Goal: Information Seeking & Learning: Learn about a topic

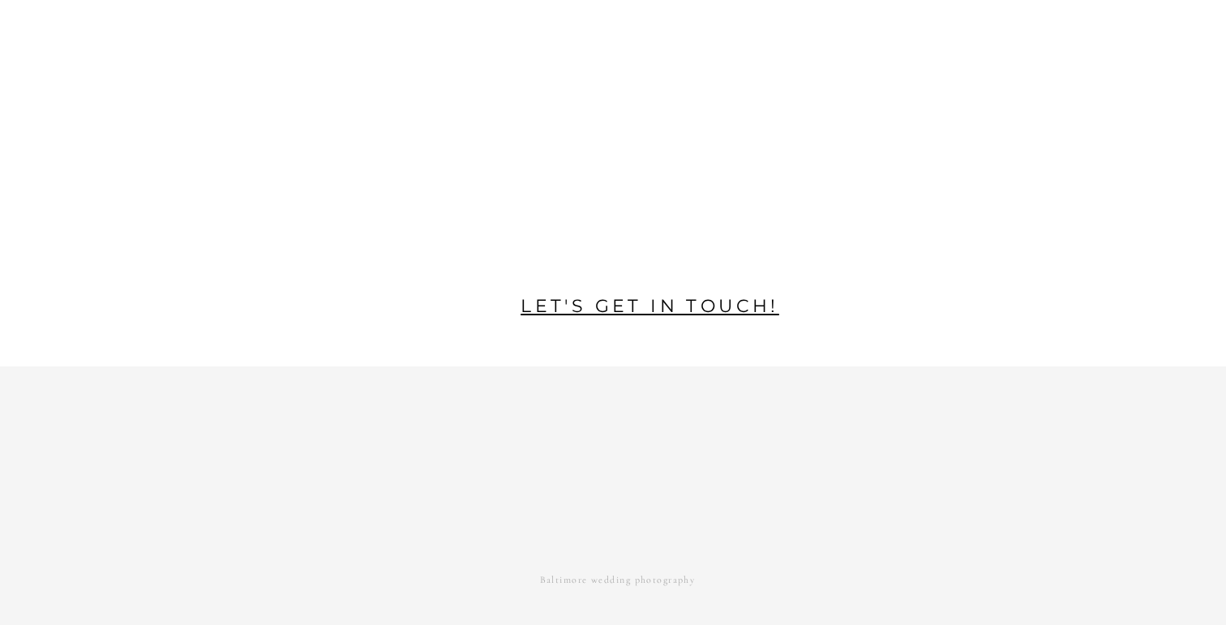
scroll to position [3503, 0]
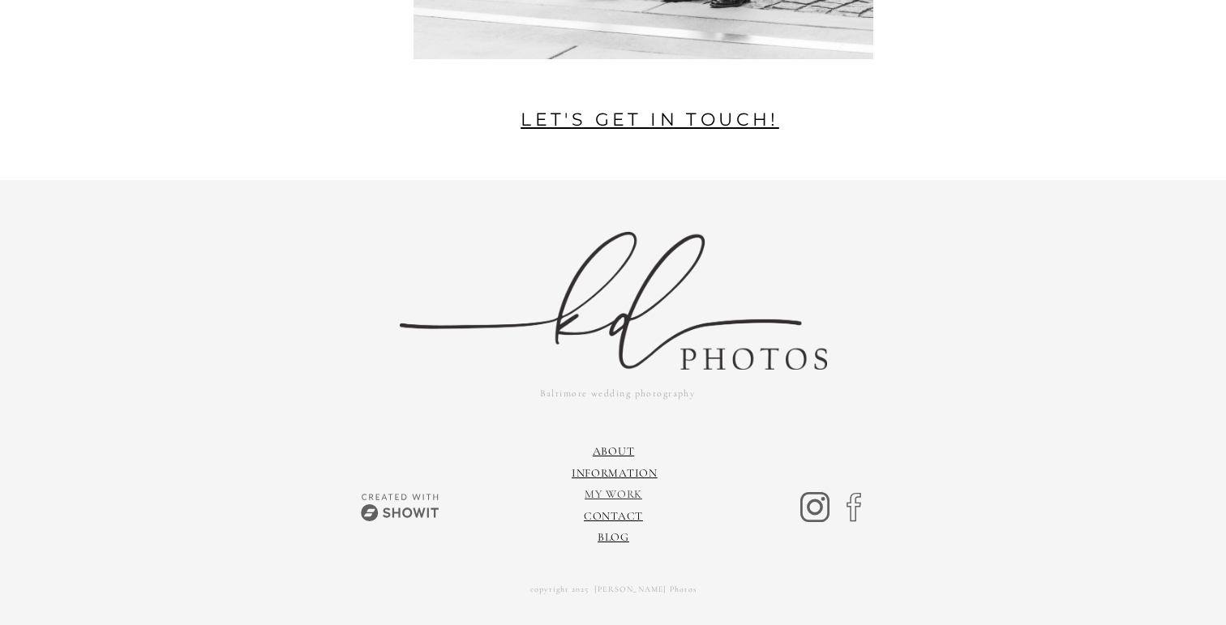
click at [620, 494] on link "My Work" at bounding box center [614, 494] width 58 height 14
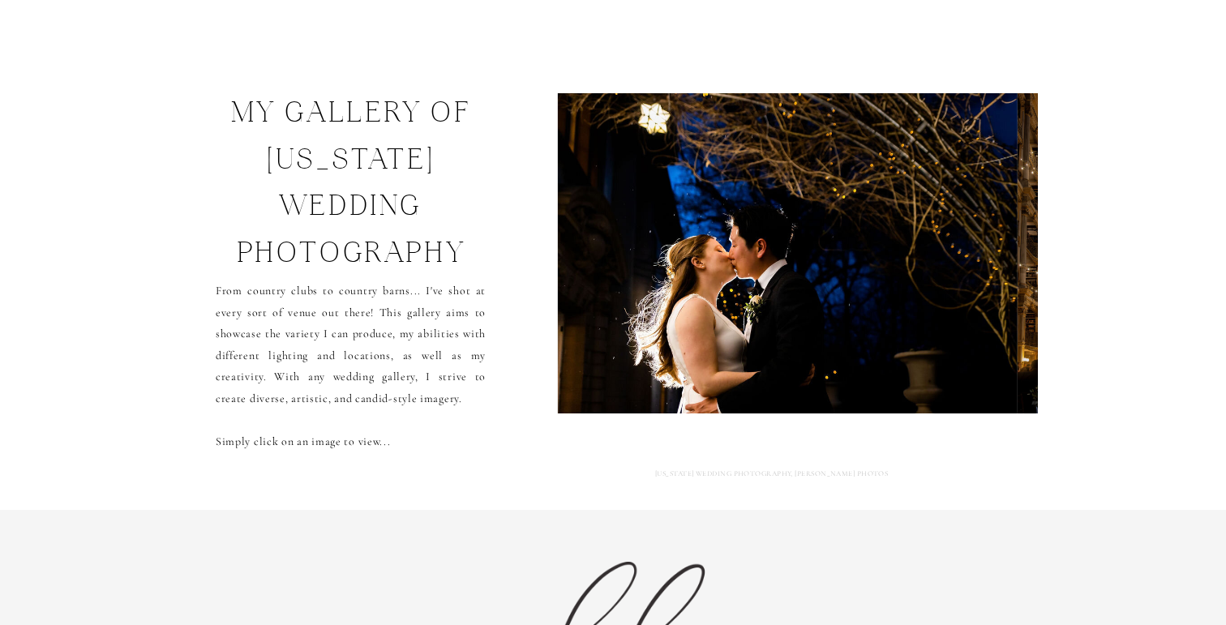
scroll to position [58, 0]
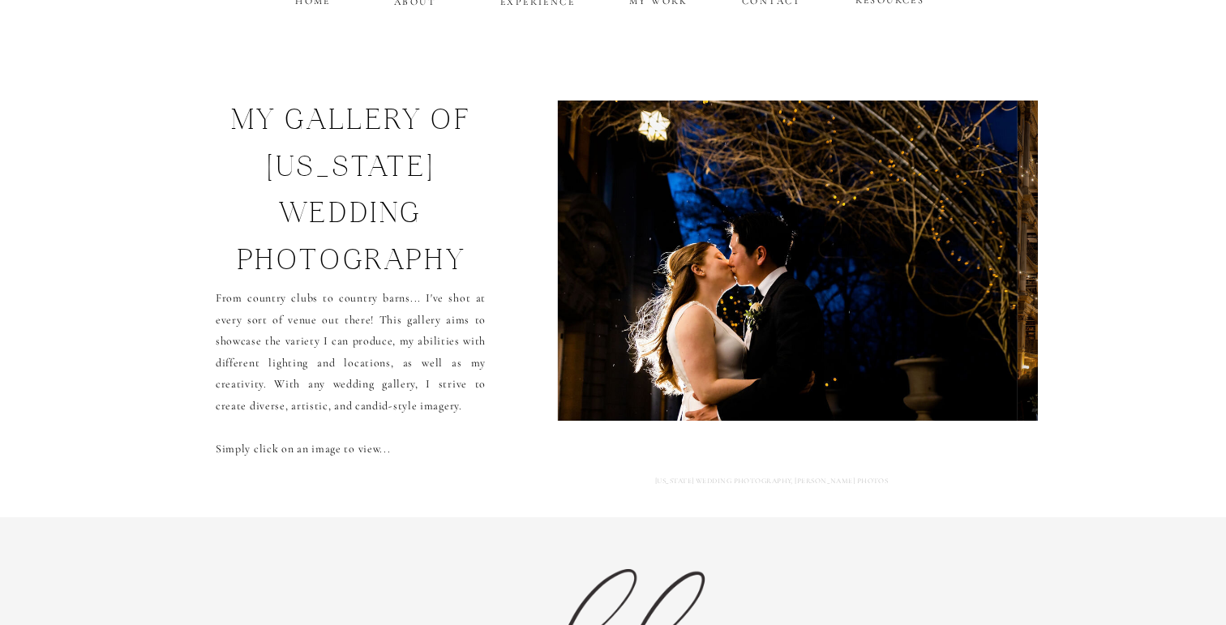
click at [707, 277] on img at bounding box center [788, 261] width 460 height 320
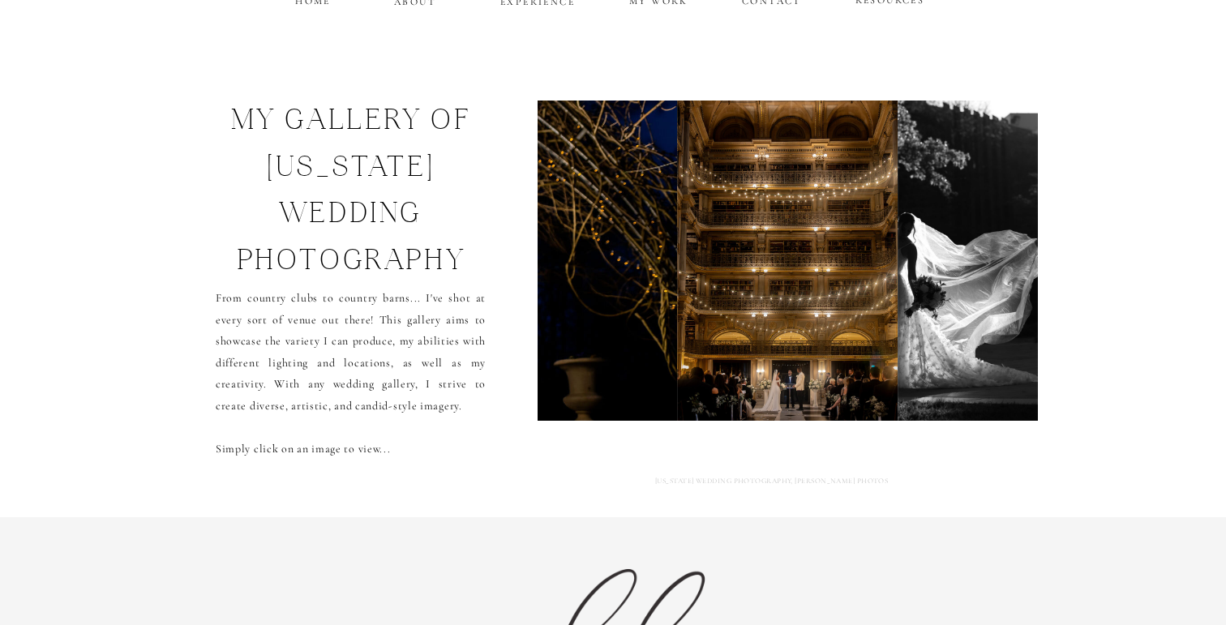
click at [701, 277] on img at bounding box center [787, 261] width 221 height 320
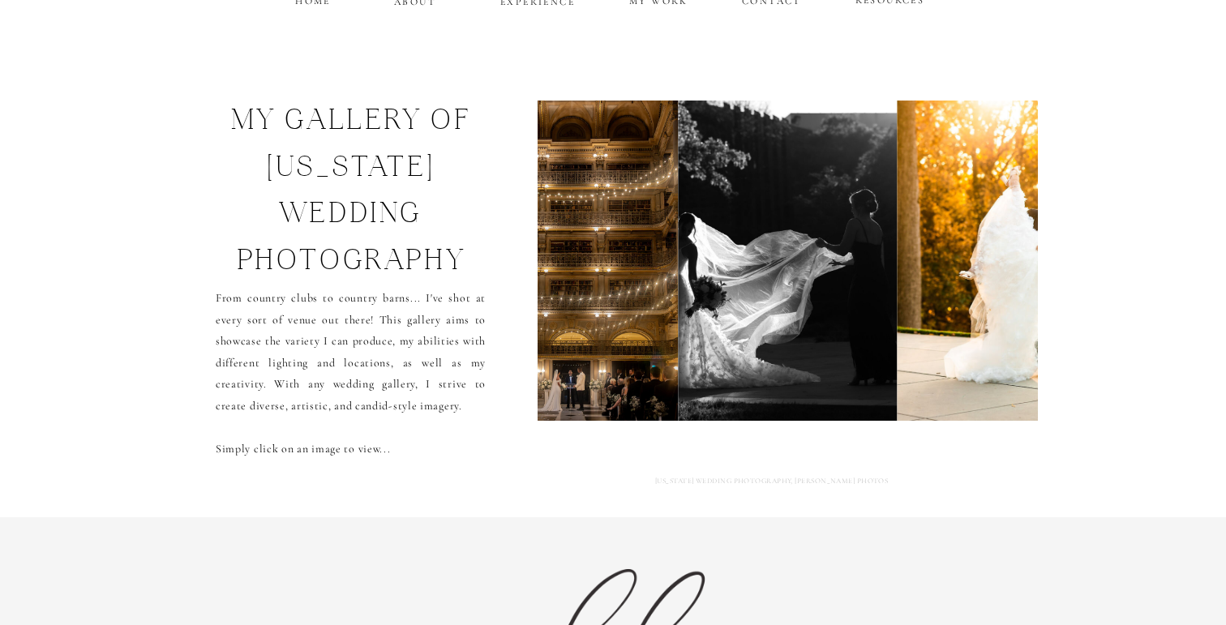
click at [701, 277] on img at bounding box center [788, 261] width 218 height 320
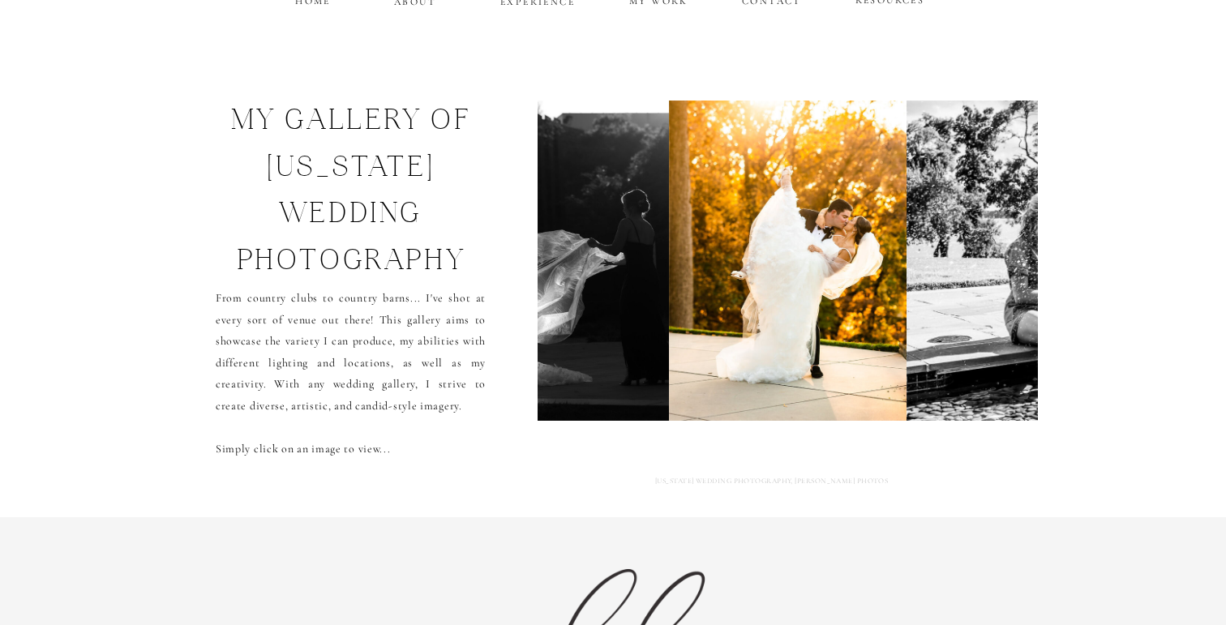
click at [701, 277] on img at bounding box center [788, 261] width 238 height 320
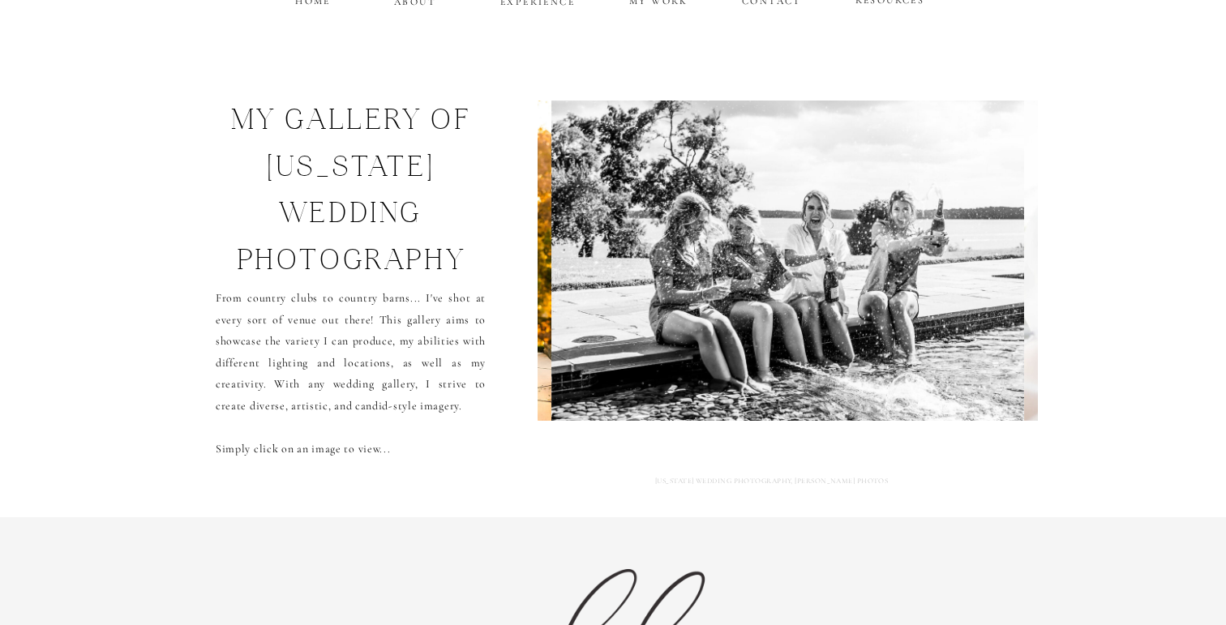
click at [701, 277] on img at bounding box center [787, 261] width 472 height 320
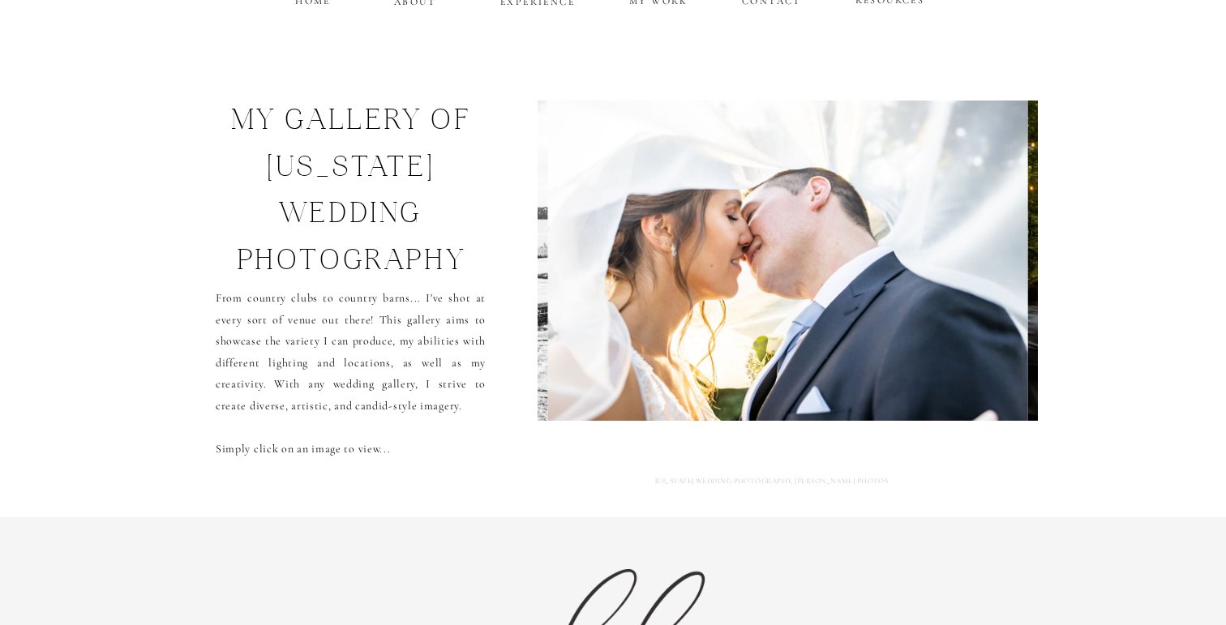
click at [701, 277] on img at bounding box center [787, 261] width 481 height 320
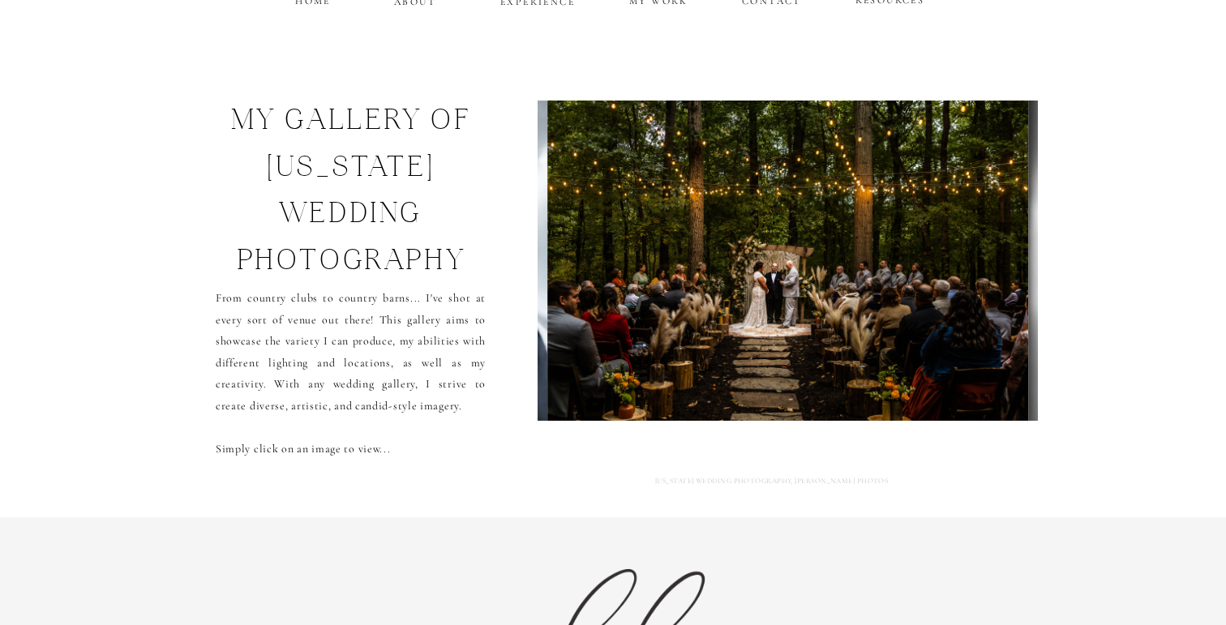
click at [701, 277] on img at bounding box center [787, 261] width 481 height 320
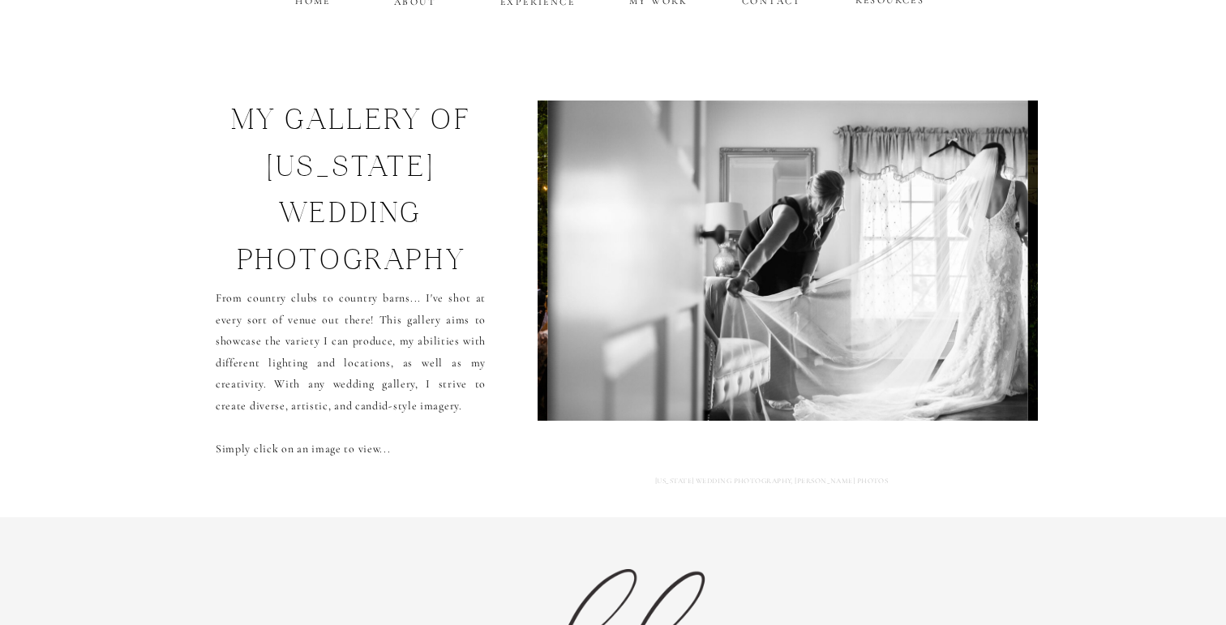
click at [701, 277] on img at bounding box center [787, 261] width 481 height 320
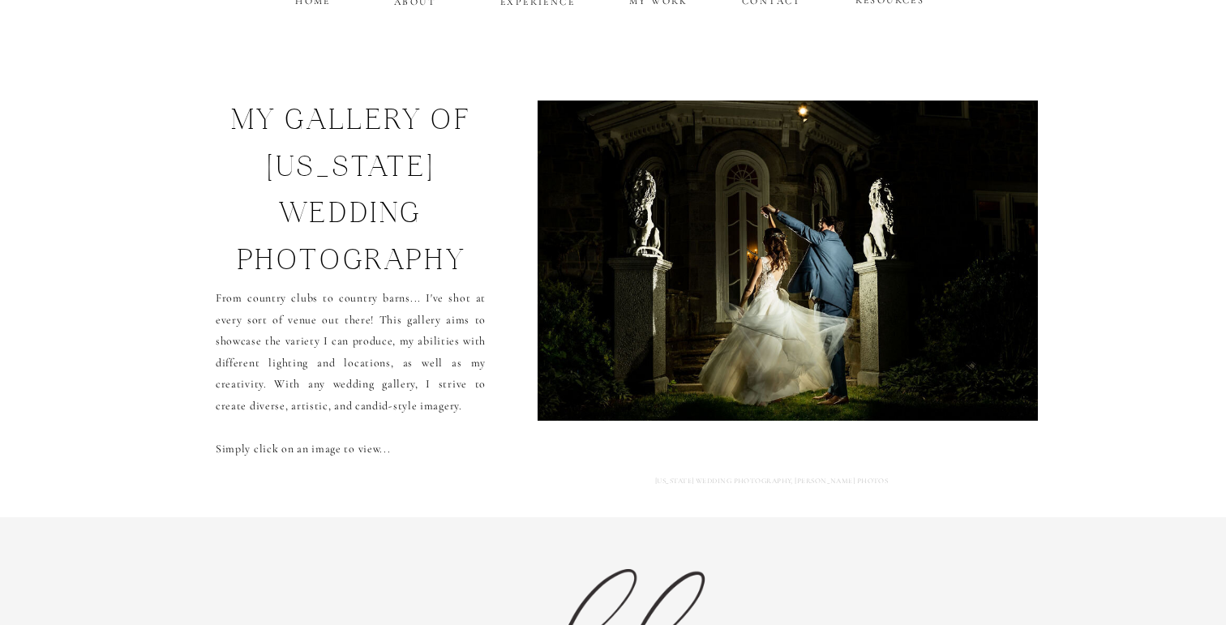
click at [701, 277] on img at bounding box center [787, 261] width 538 height 320
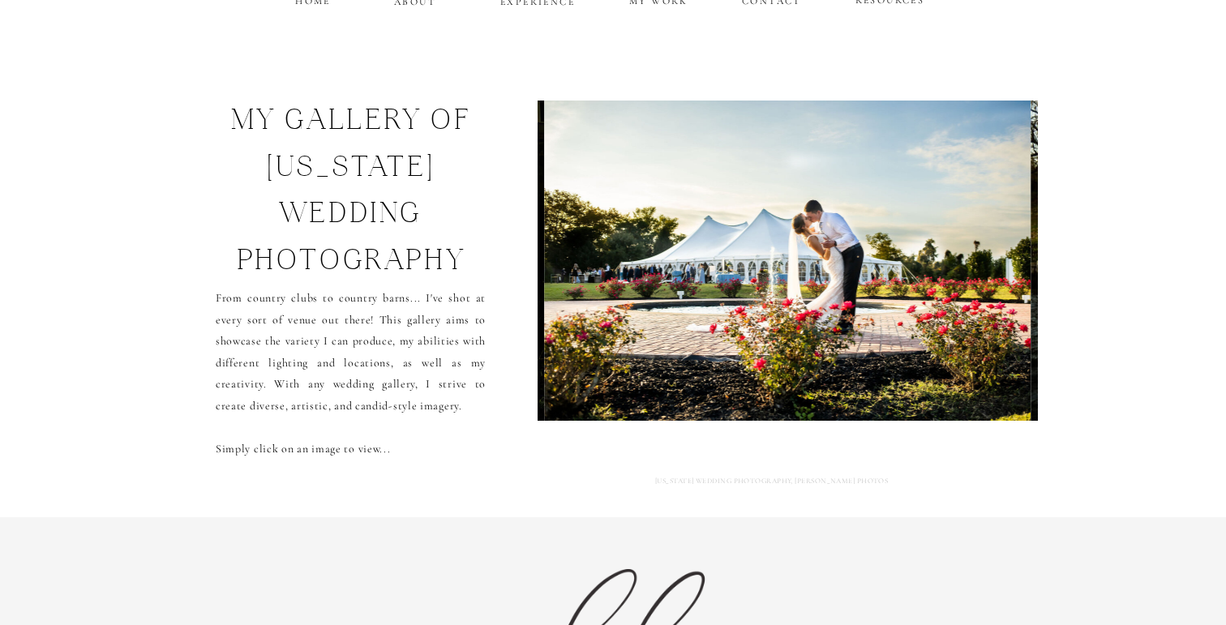
click at [701, 277] on img at bounding box center [787, 261] width 486 height 320
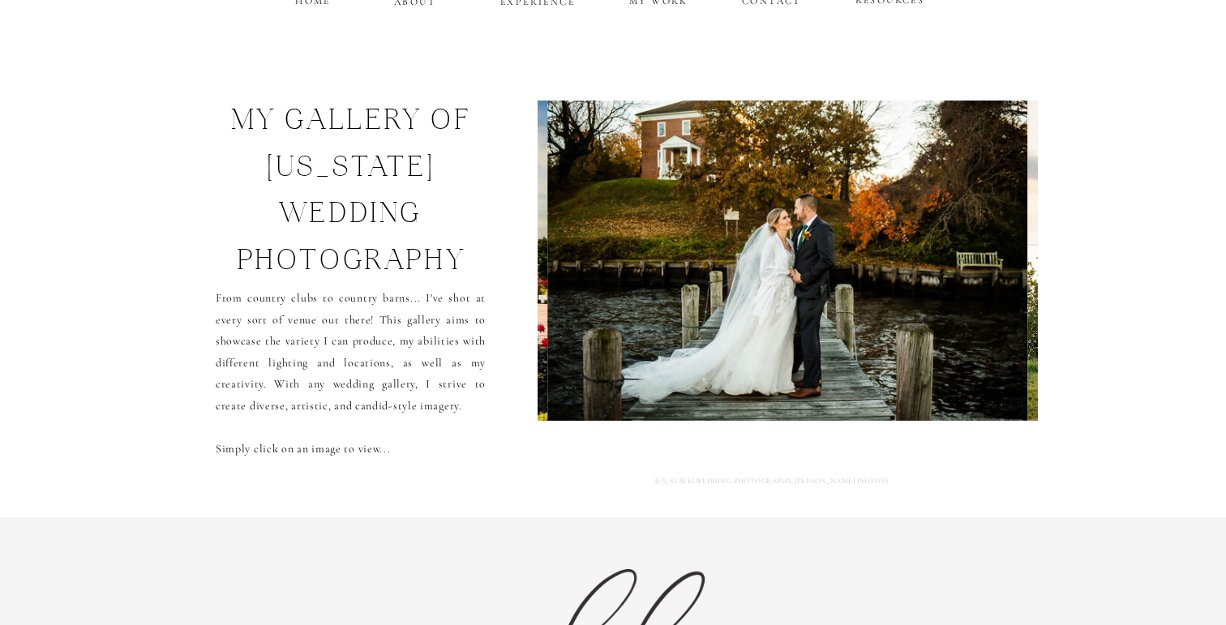
click at [701, 277] on img at bounding box center [787, 261] width 480 height 320
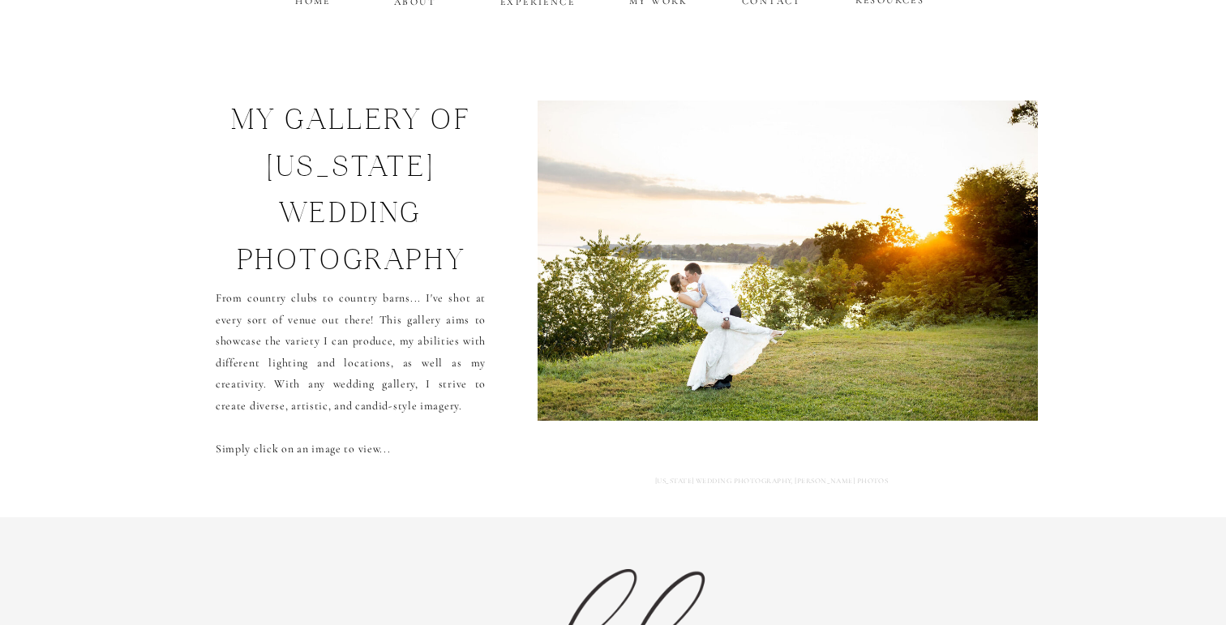
click at [701, 277] on img at bounding box center [788, 261] width 520 height 320
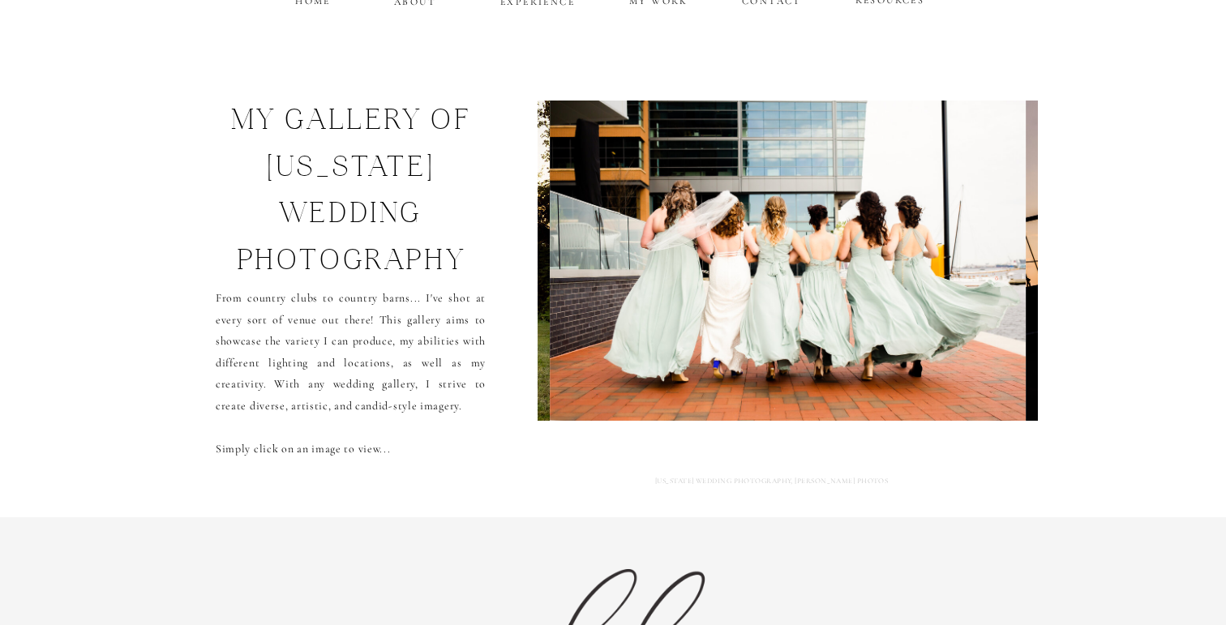
click at [701, 277] on img at bounding box center [788, 261] width 476 height 320
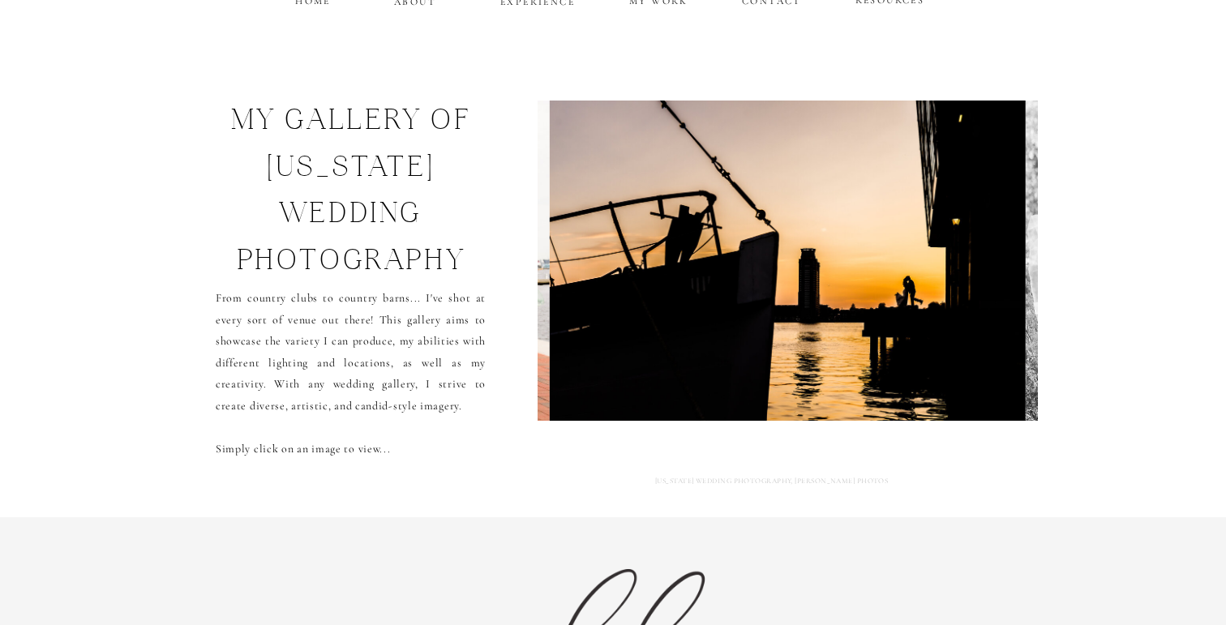
click at [701, 277] on img at bounding box center [788, 261] width 476 height 320
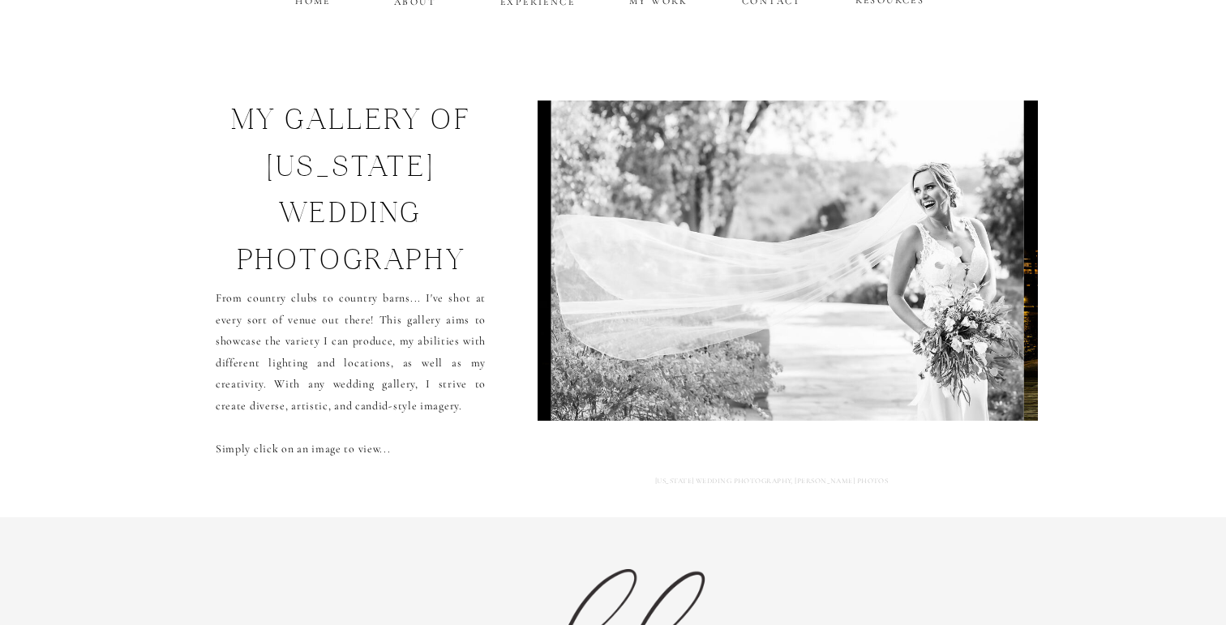
click at [701, 277] on img at bounding box center [787, 261] width 473 height 320
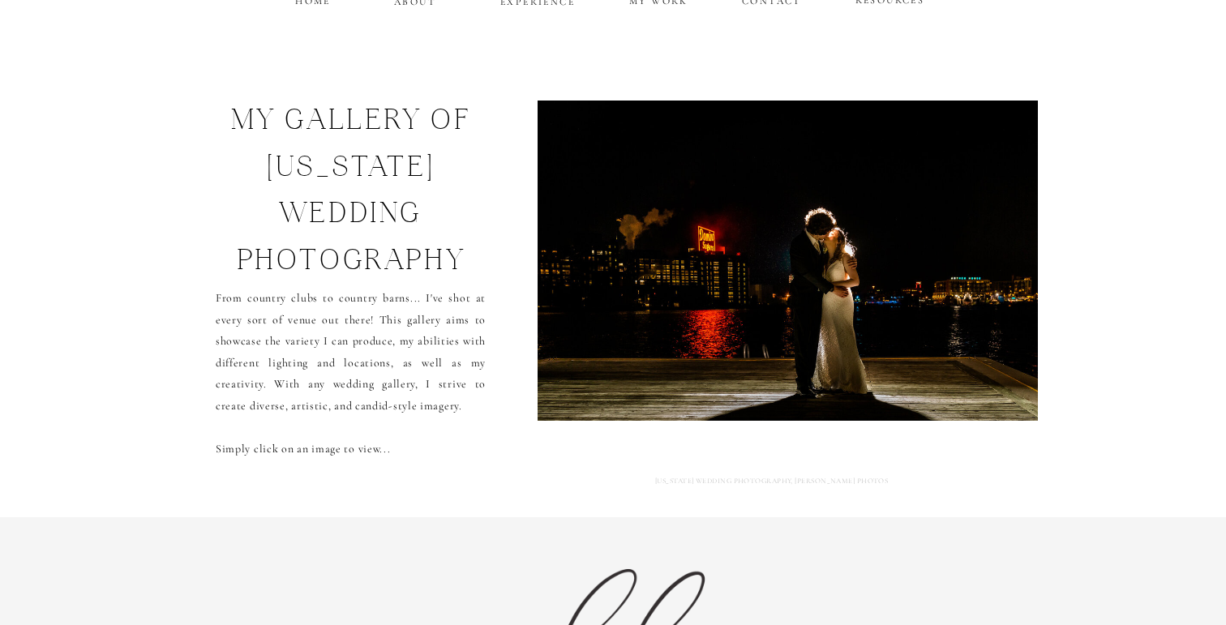
click at [701, 277] on img at bounding box center [787, 261] width 516 height 320
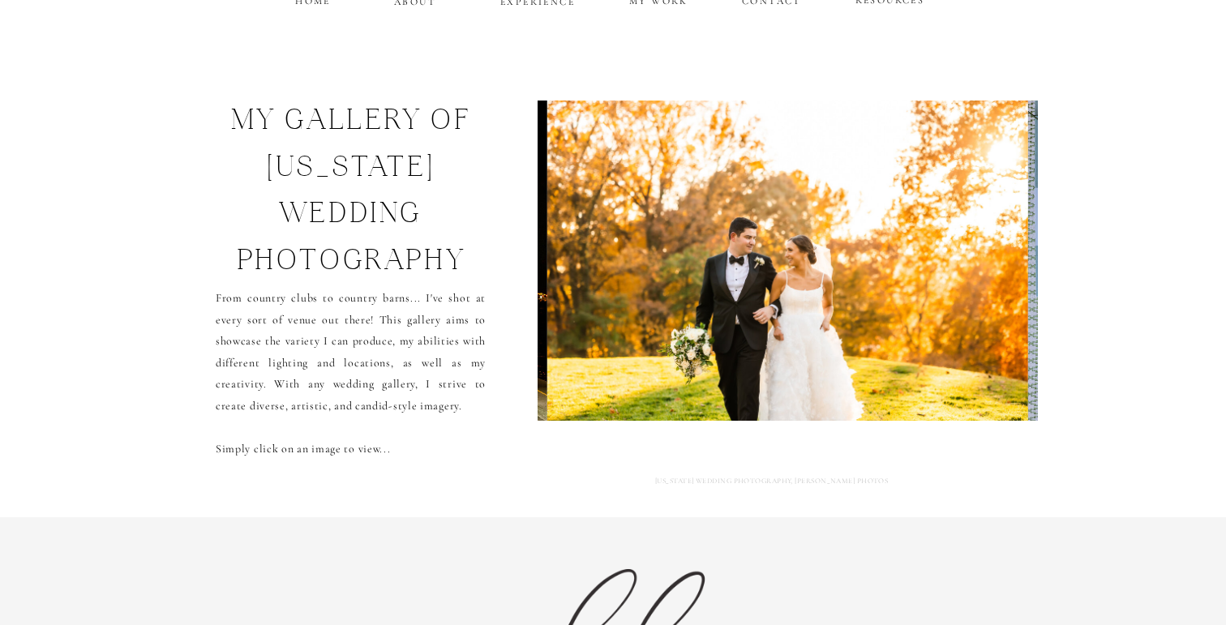
click at [701, 277] on img at bounding box center [787, 261] width 481 height 320
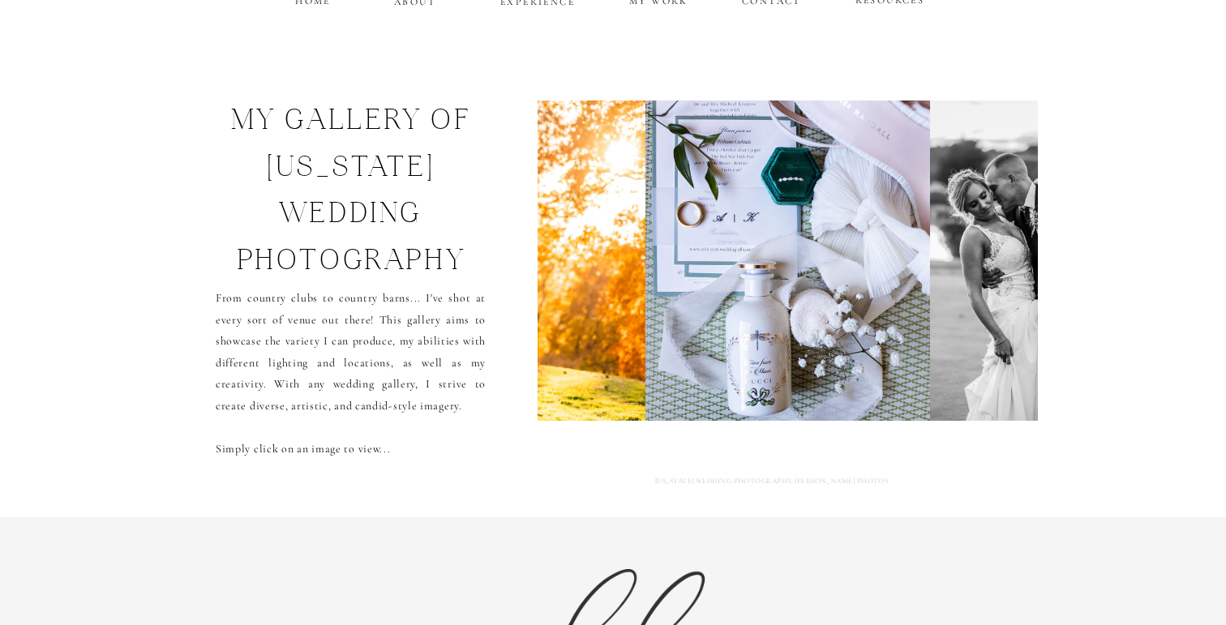
click at [701, 277] on img at bounding box center [787, 261] width 285 height 320
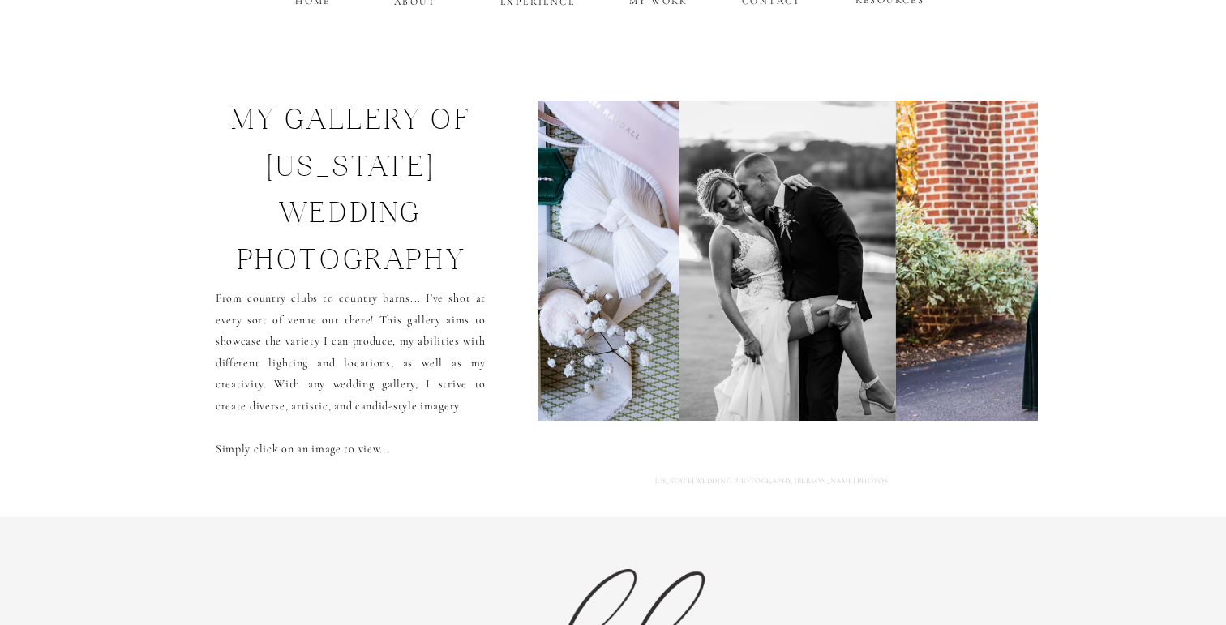
click at [701, 277] on img at bounding box center [787, 261] width 216 height 320
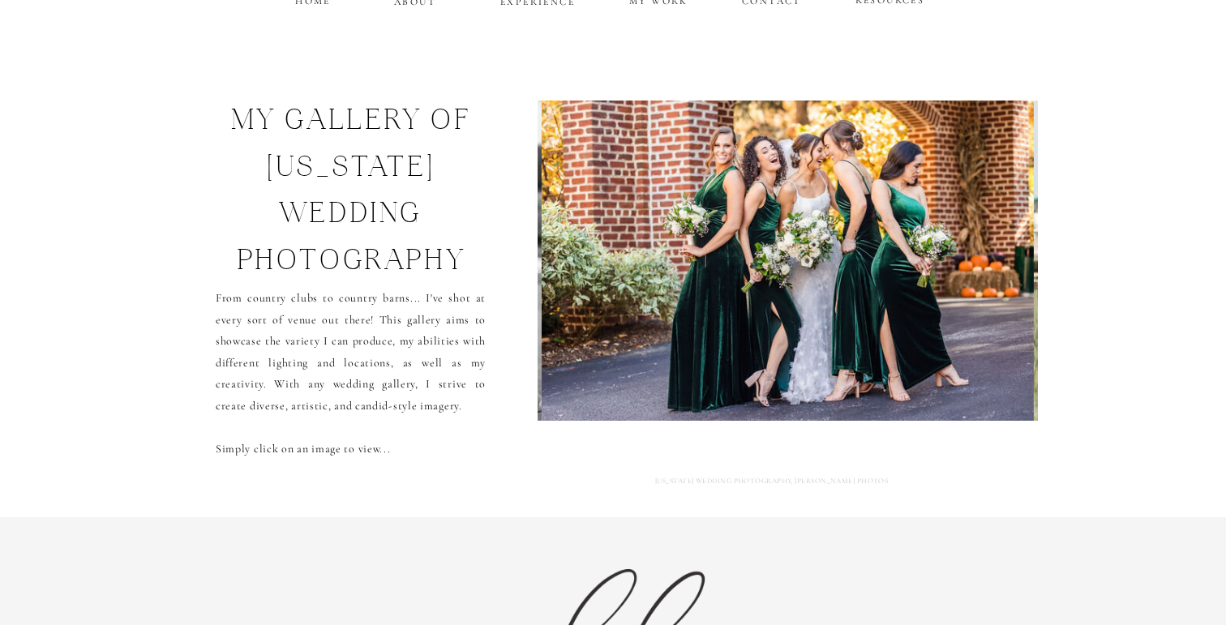
click at [701, 277] on img at bounding box center [788, 261] width 493 height 320
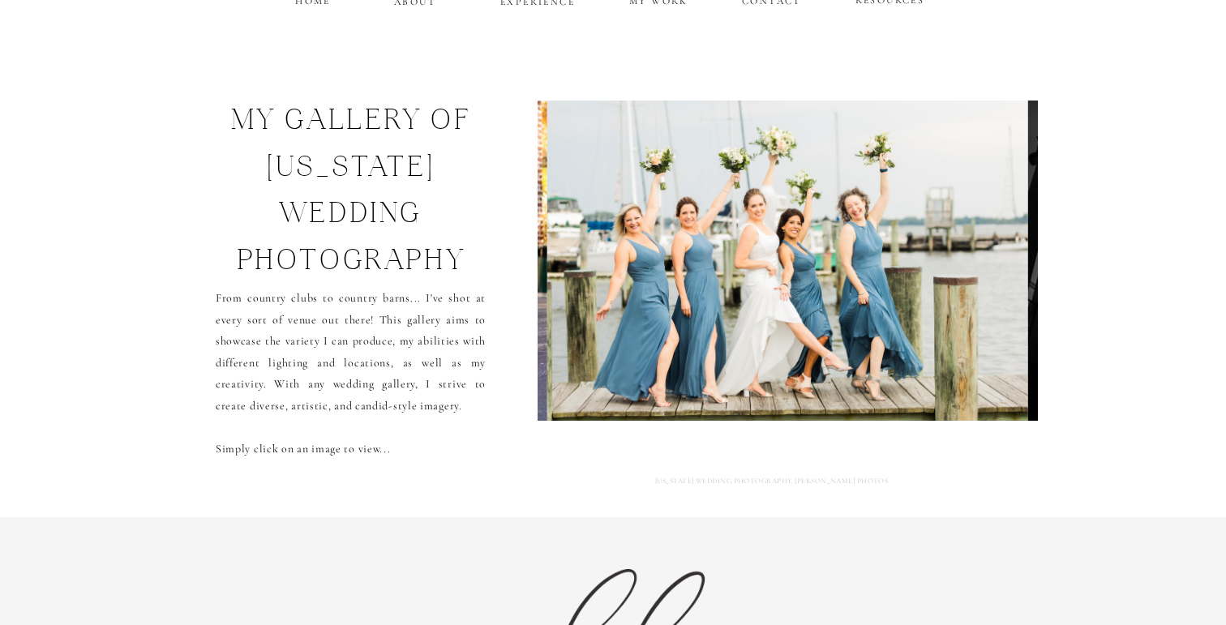
click at [701, 277] on img at bounding box center [787, 261] width 481 height 320
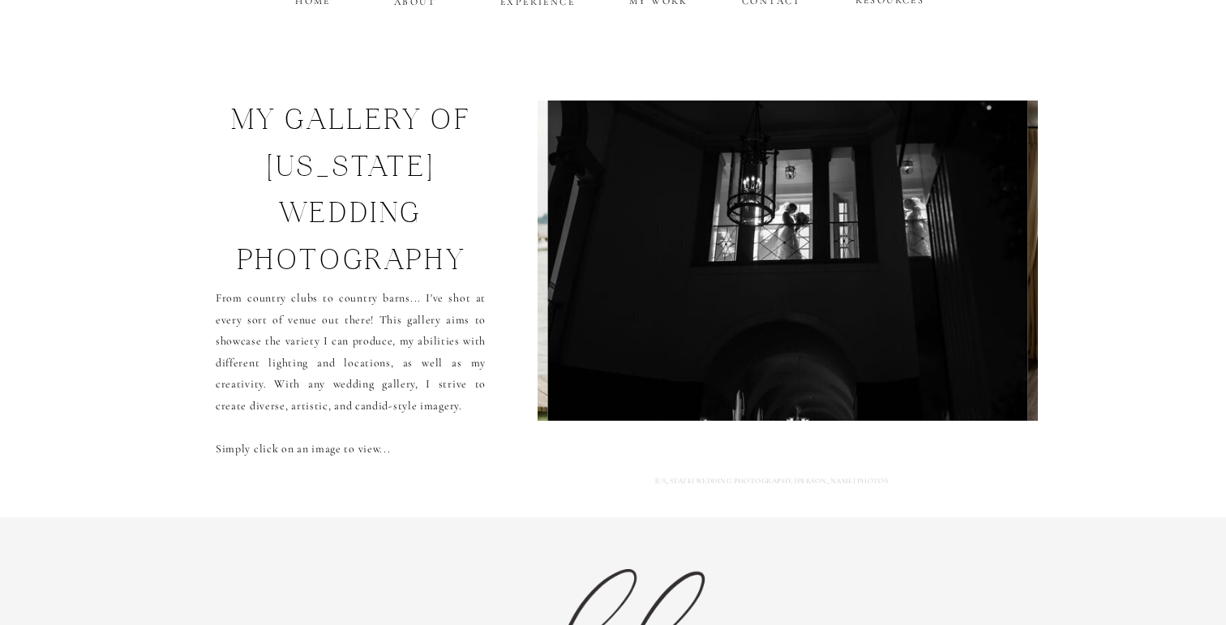
click at [701, 277] on img at bounding box center [788, 261] width 480 height 320
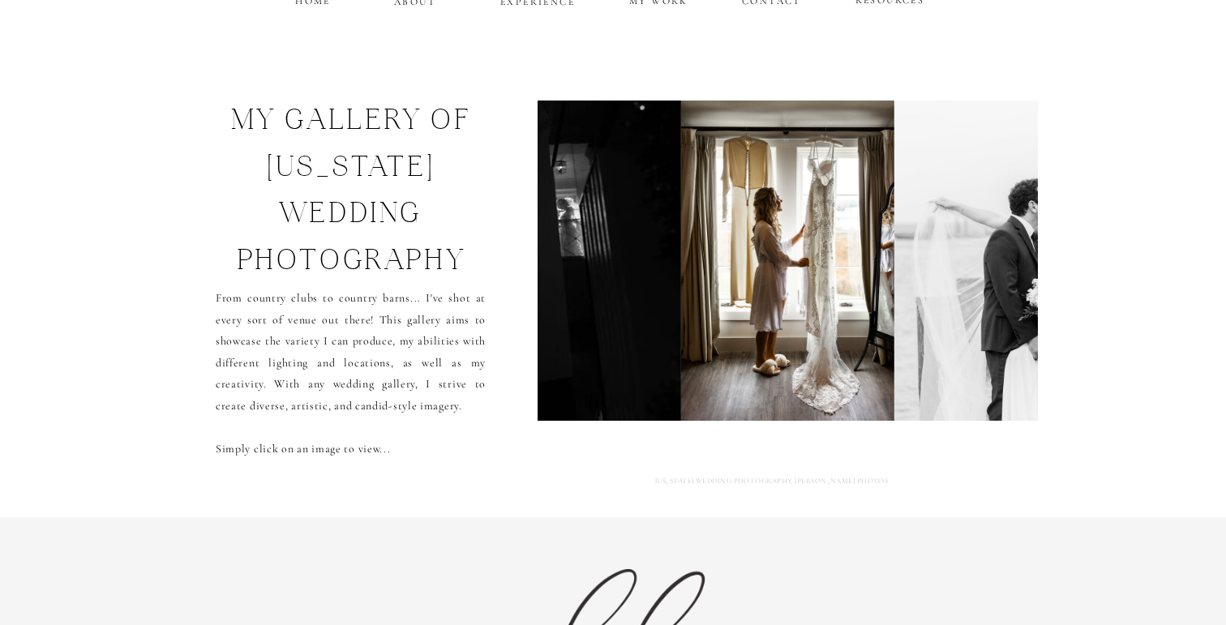
click at [701, 277] on img at bounding box center [787, 261] width 213 height 320
